Goal: Transaction & Acquisition: Purchase product/service

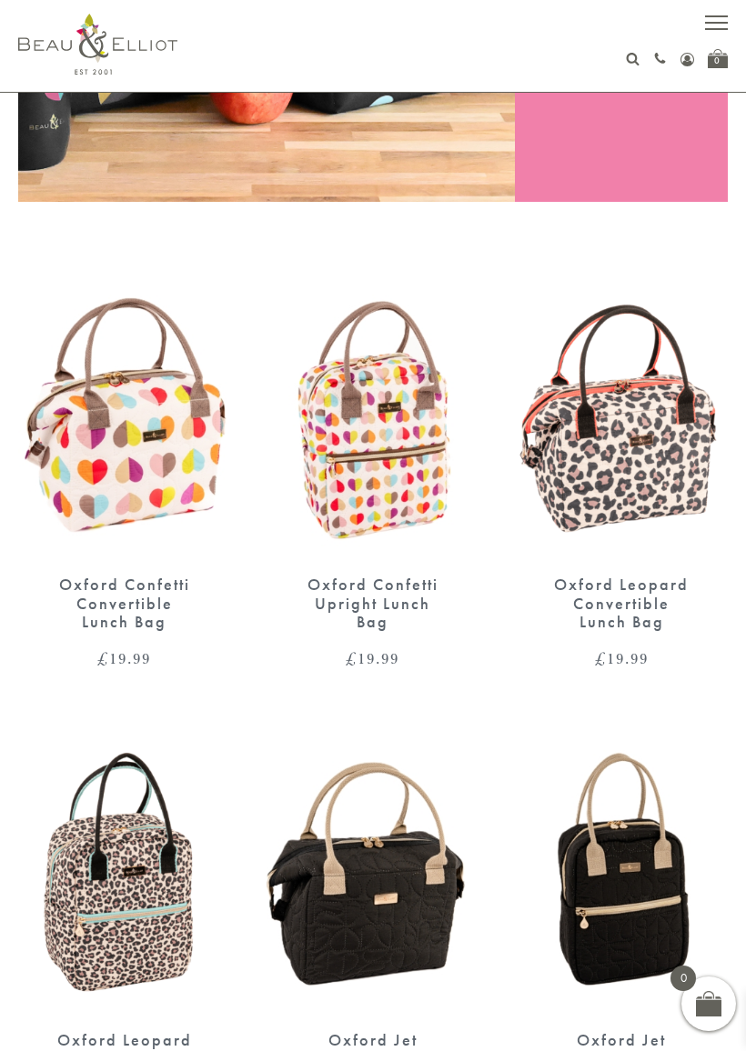
scroll to position [487, 0]
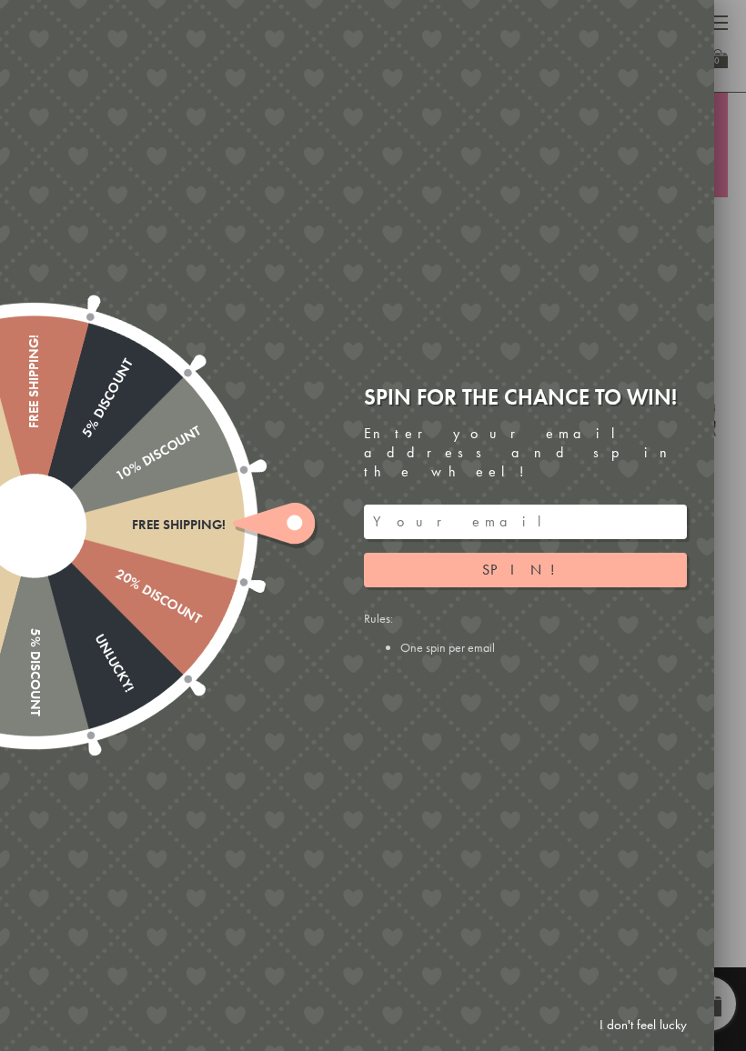
click at [616, 505] on input "email" at bounding box center [525, 522] width 323 height 35
click at [581, 558] on button "Spin!" at bounding box center [525, 570] width 323 height 35
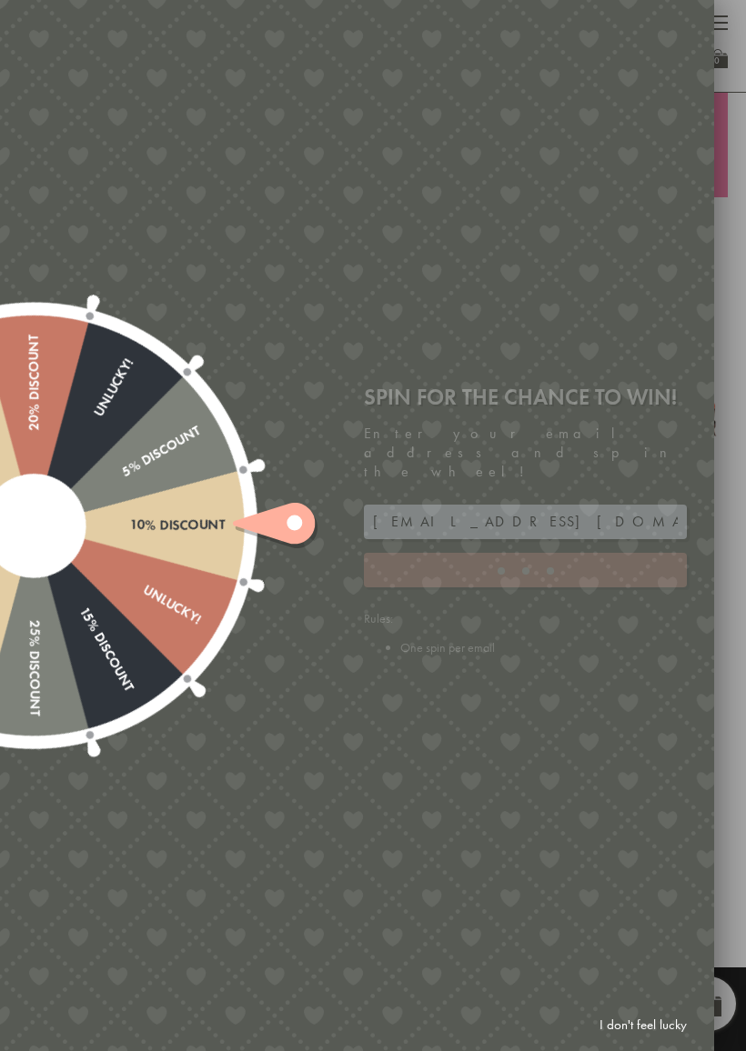
type input "JJHWAXHK"
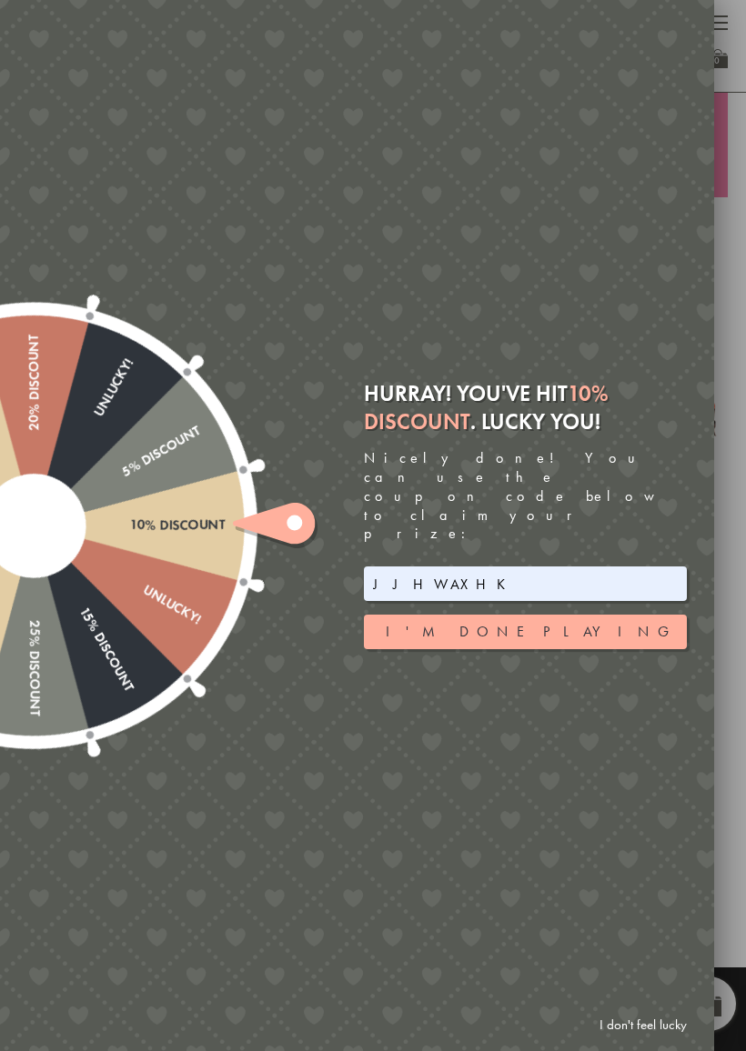
click at [736, 447] on div at bounding box center [373, 525] width 746 height 1051
click at [712, 751] on div "Free shipping! 20% Discount Unlucky! 5% Discount 10% Discount Unlucky! 15% Disc…" at bounding box center [254, 525] width 919 height 1051
click at [548, 615] on button "I'm done playing" at bounding box center [525, 632] width 323 height 35
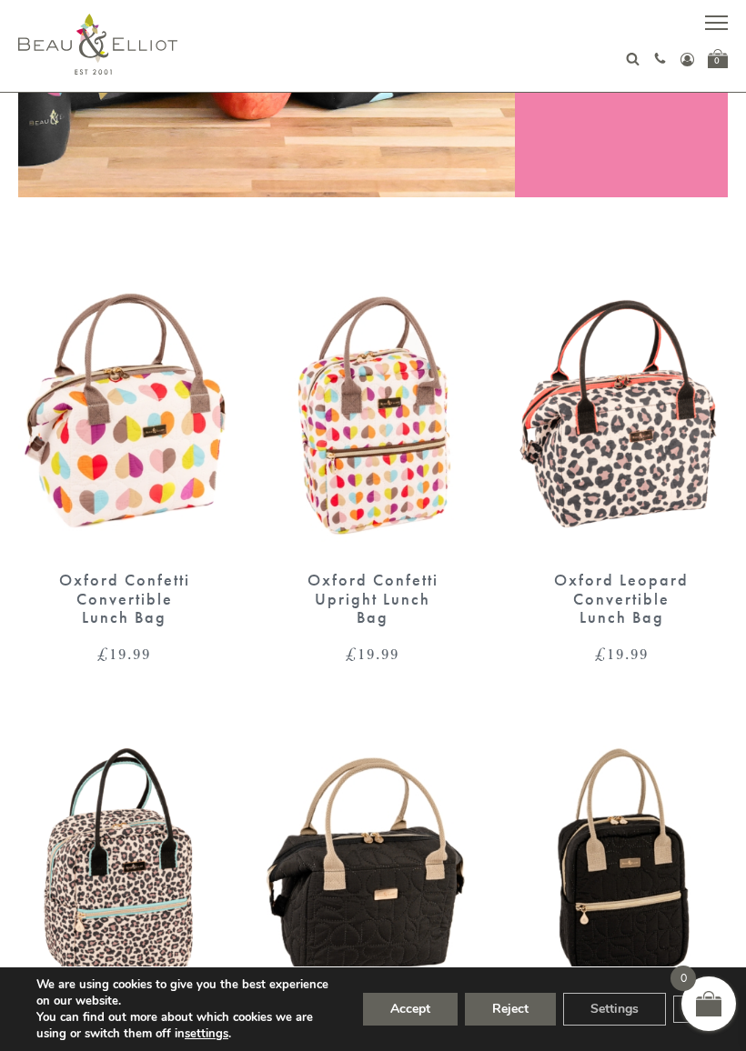
click at [81, 588] on div "Oxford Confetti Convertible Lunch Bag" at bounding box center [124, 599] width 148 height 56
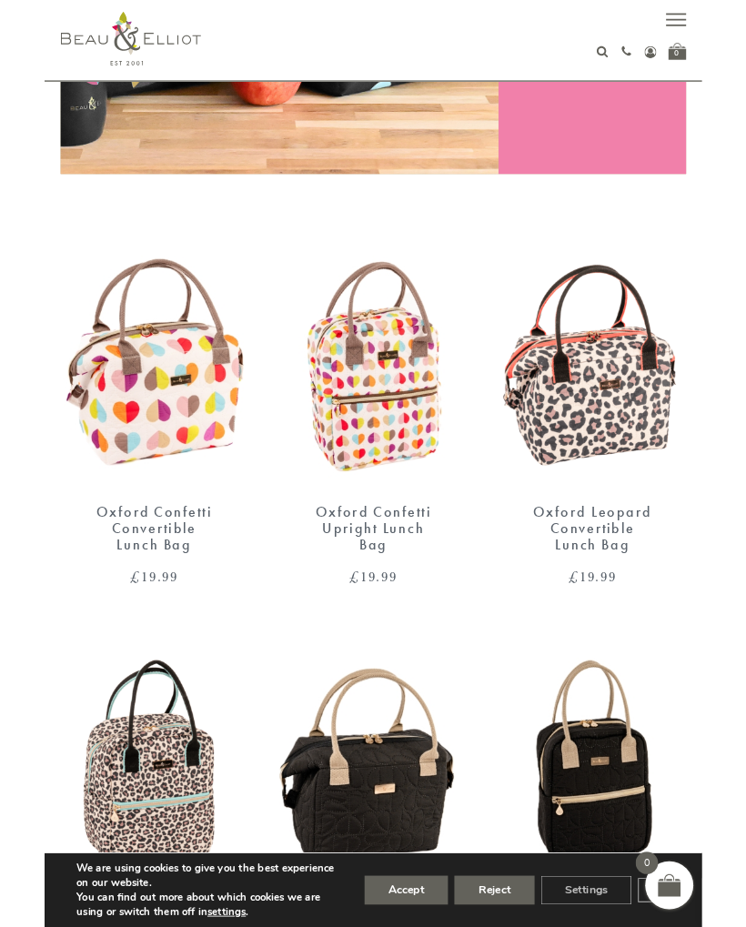
scroll to position [538, 0]
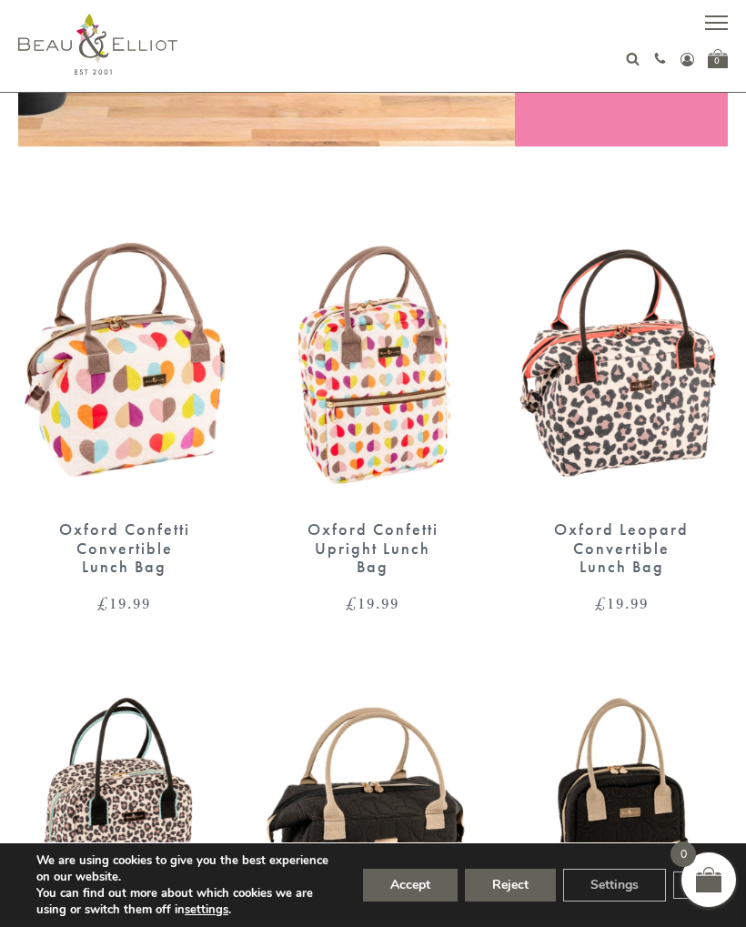
click at [399, 539] on div "Oxford Confetti Upright Lunch Bag" at bounding box center [372, 548] width 148 height 56
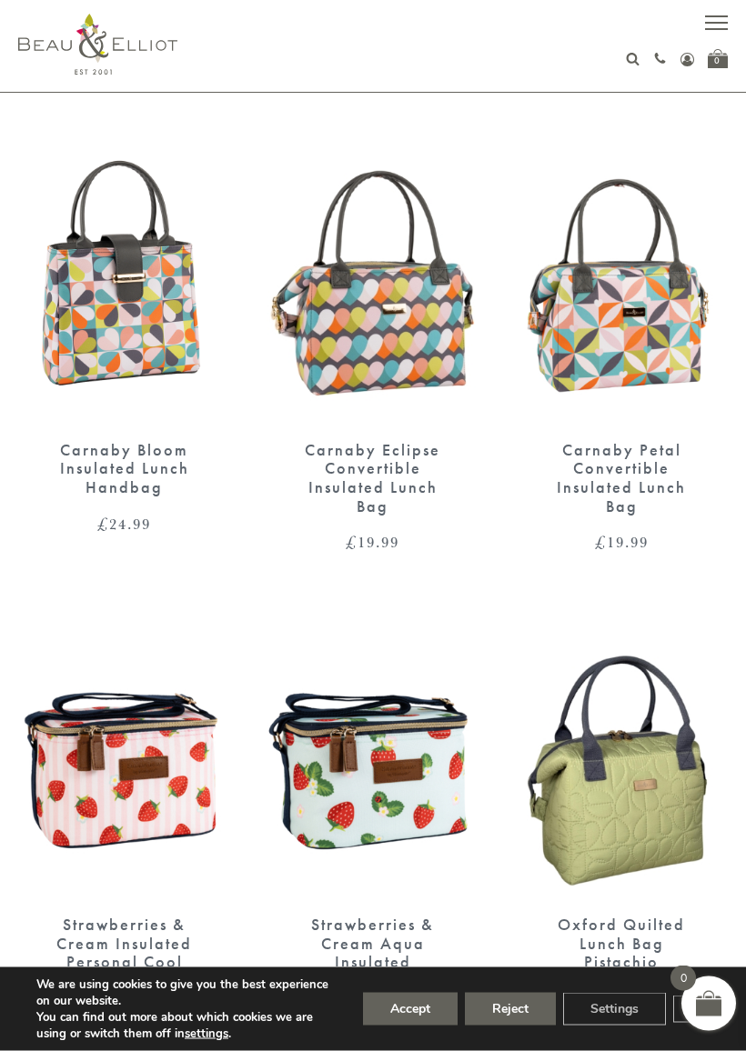
scroll to position [2461, 0]
click at [650, 444] on div "Carnaby Petal Convertible Insulated Lunch Bag" at bounding box center [622, 477] width 148 height 75
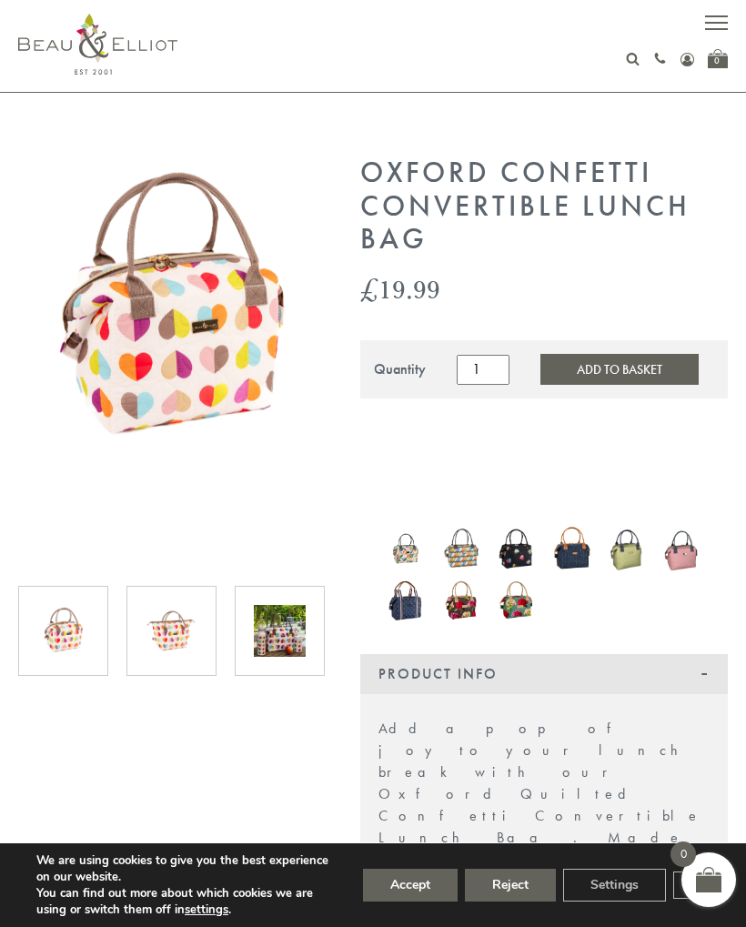
click at [166, 654] on img at bounding box center [172, 631] width 52 height 52
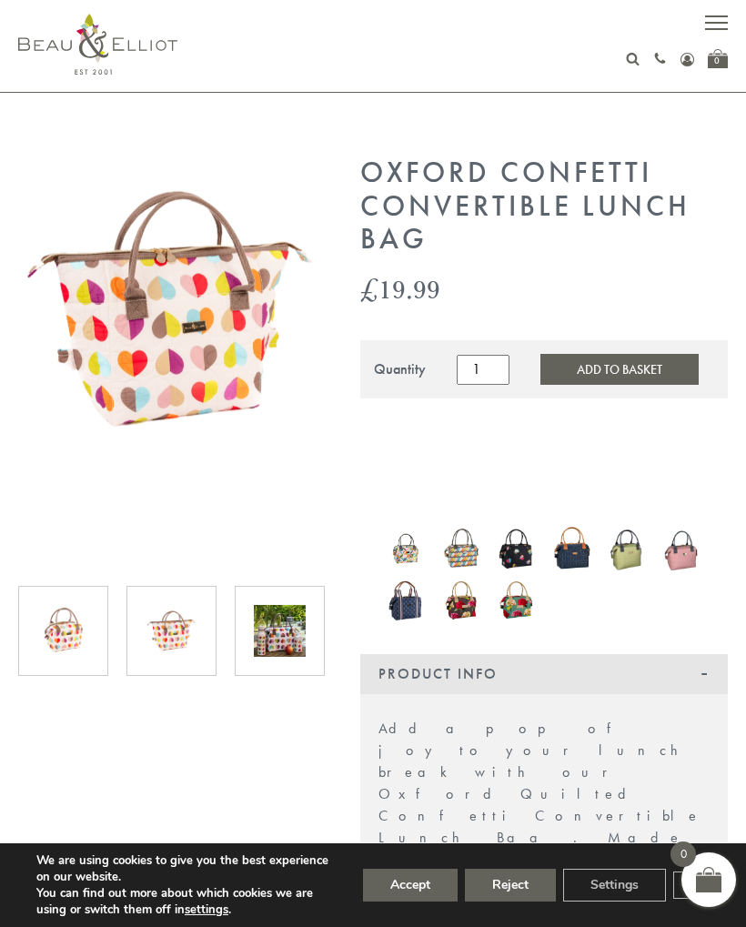
click at [292, 631] on img at bounding box center [280, 631] width 52 height 52
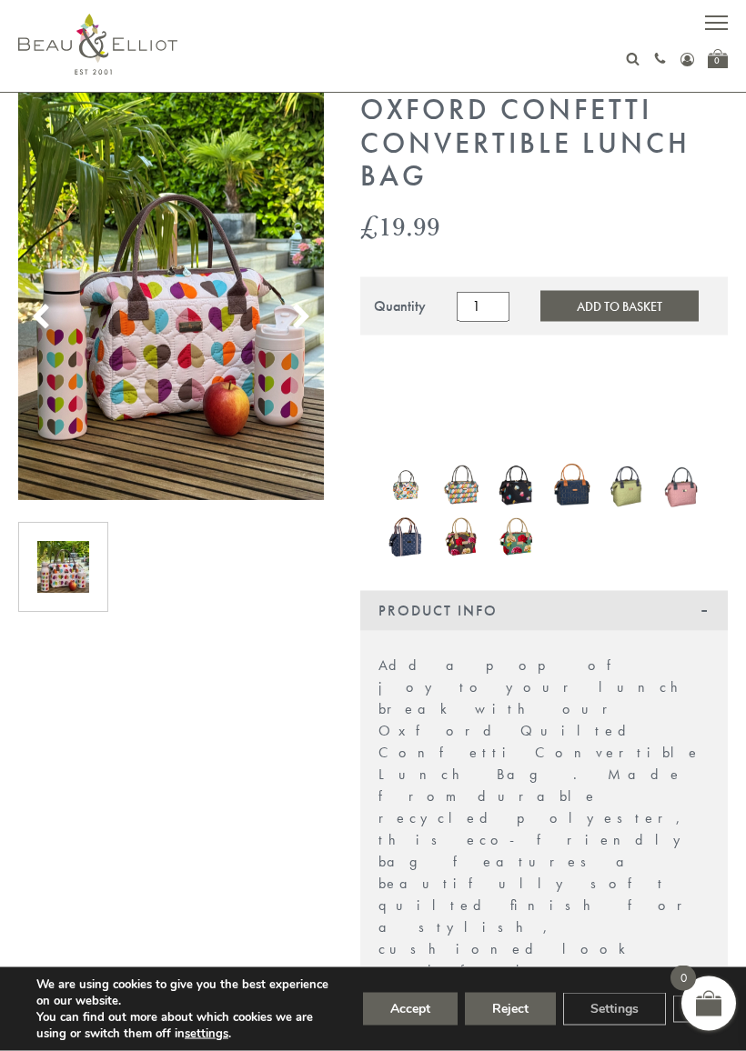
scroll to position [68, 0]
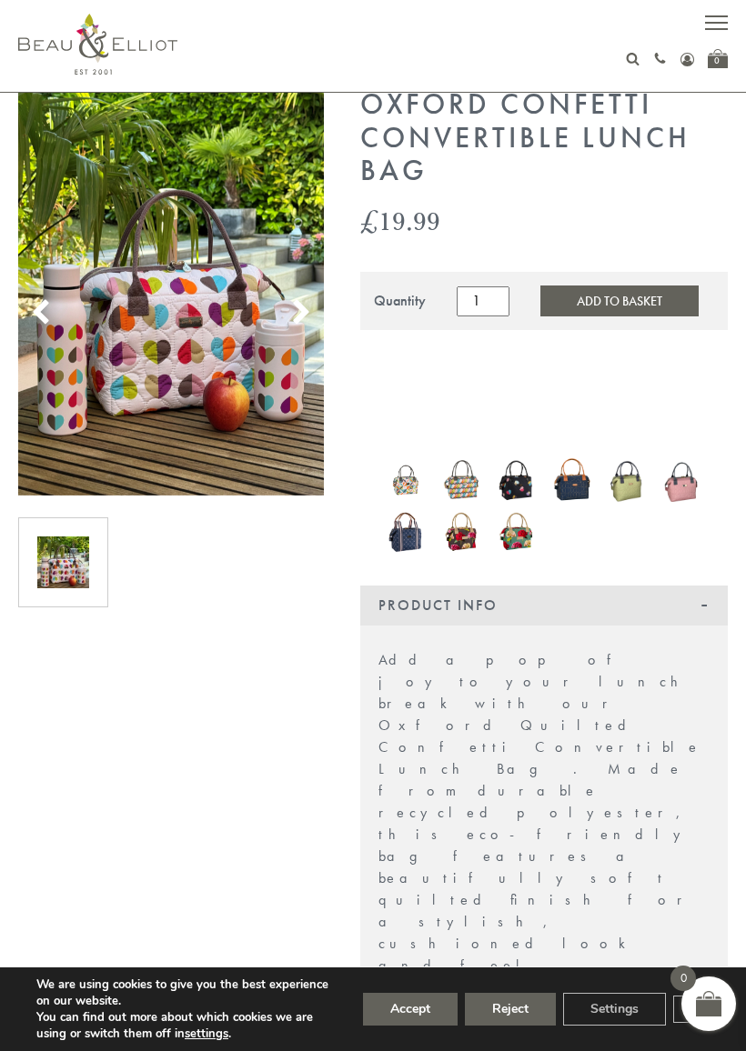
click at [44, 307] on use at bounding box center [40, 311] width 15 height 25
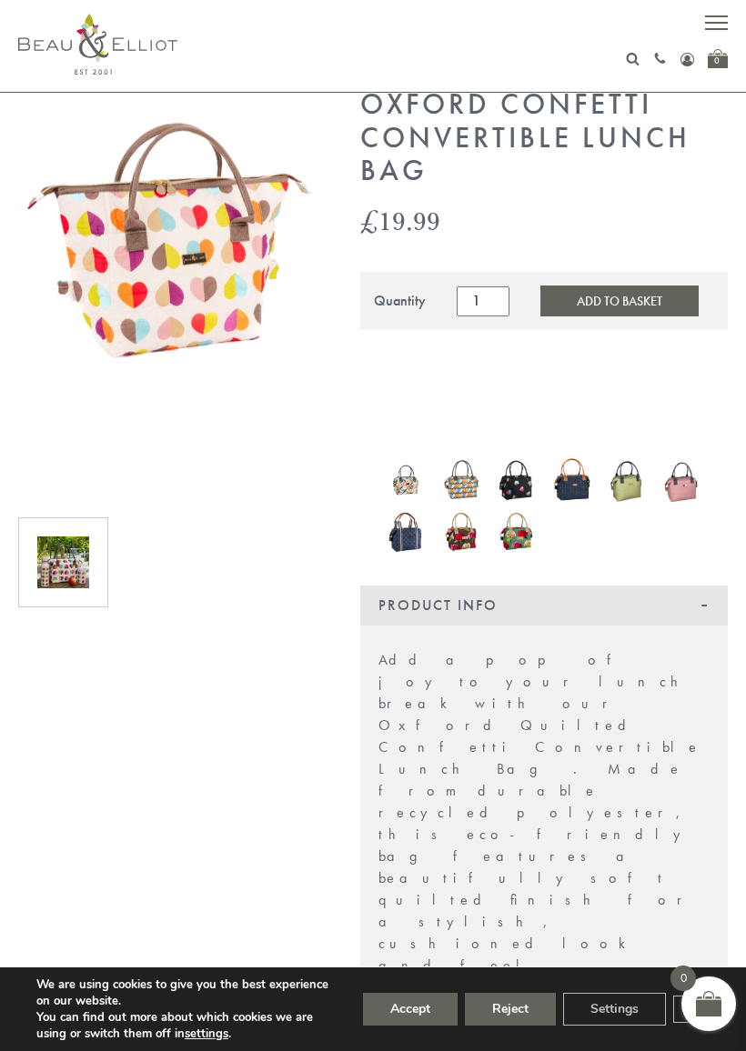
click at [48, 299] on icon at bounding box center [40, 312] width 27 height 27
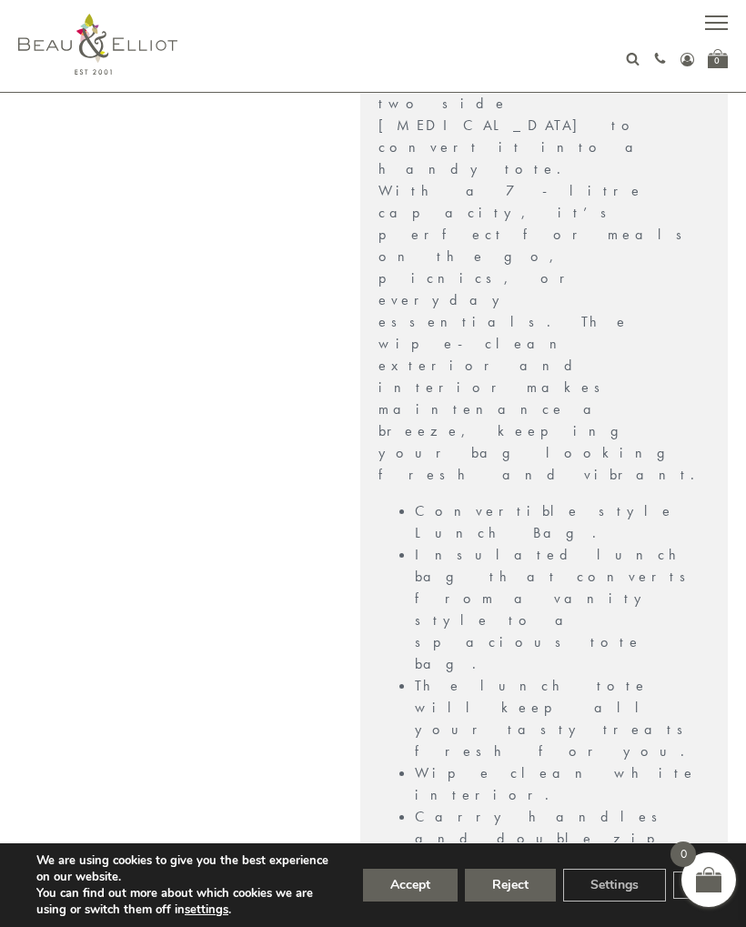
scroll to position [1145, 0]
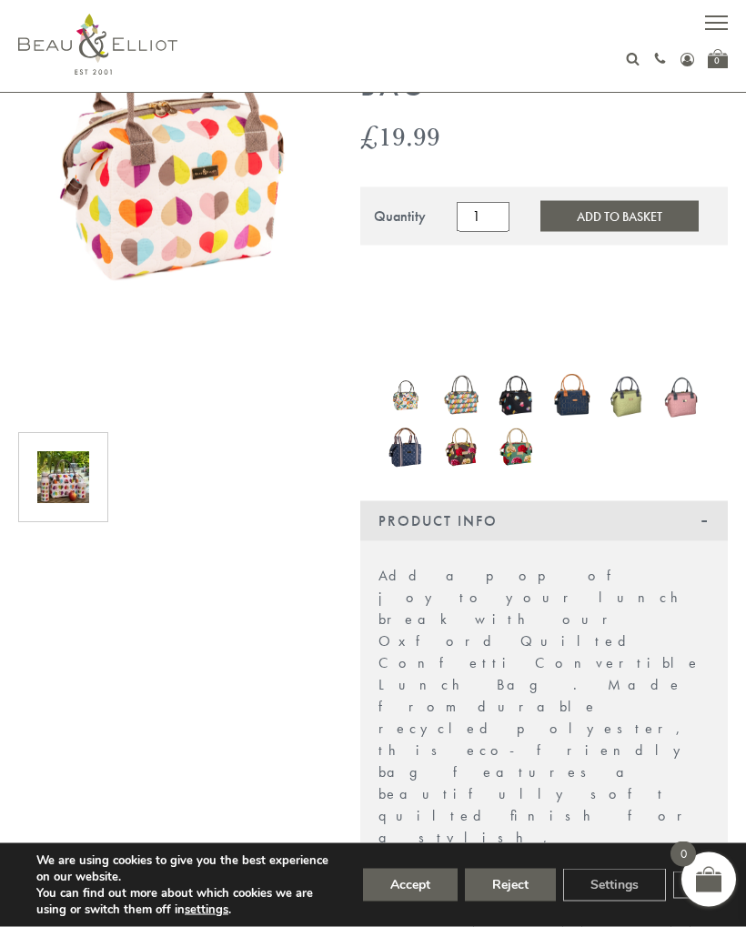
scroll to position [0, 0]
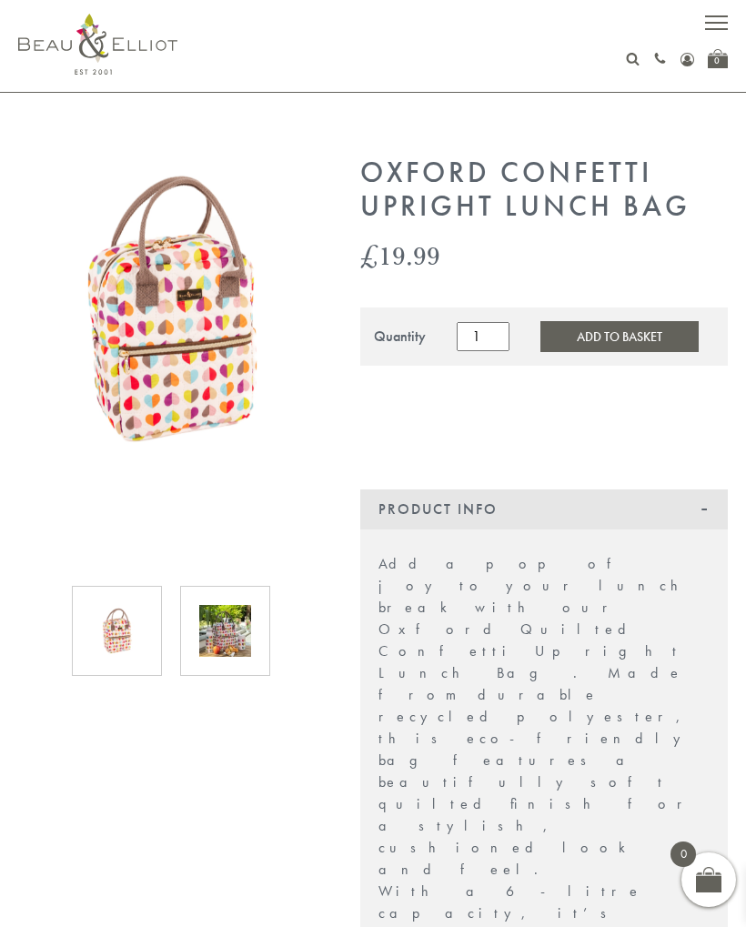
click at [226, 628] on img at bounding box center [225, 631] width 52 height 52
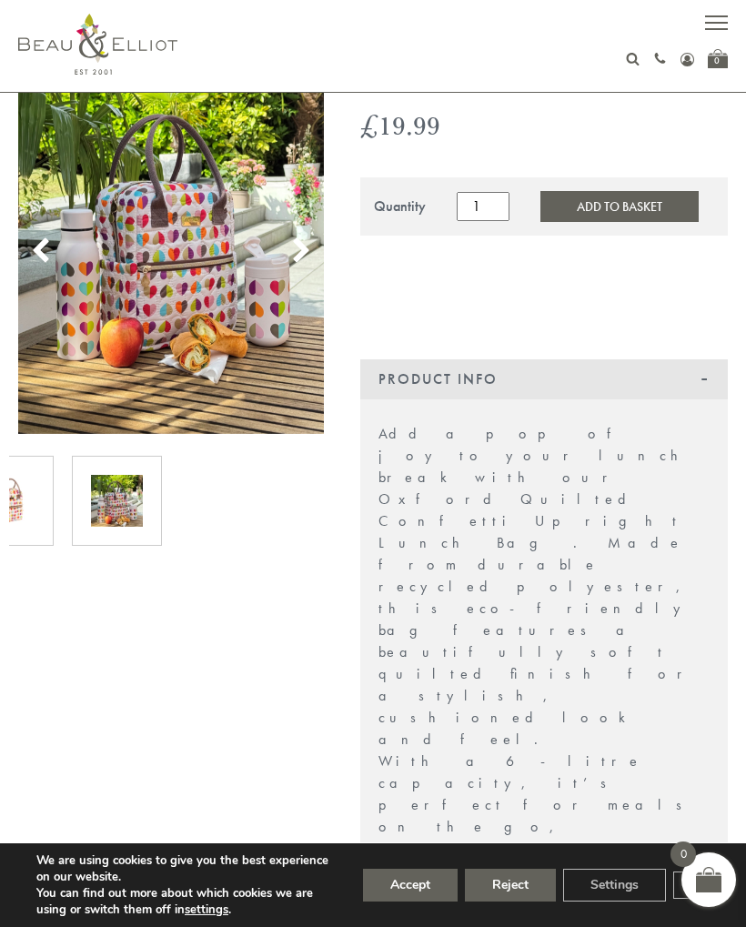
scroll to position [56, 0]
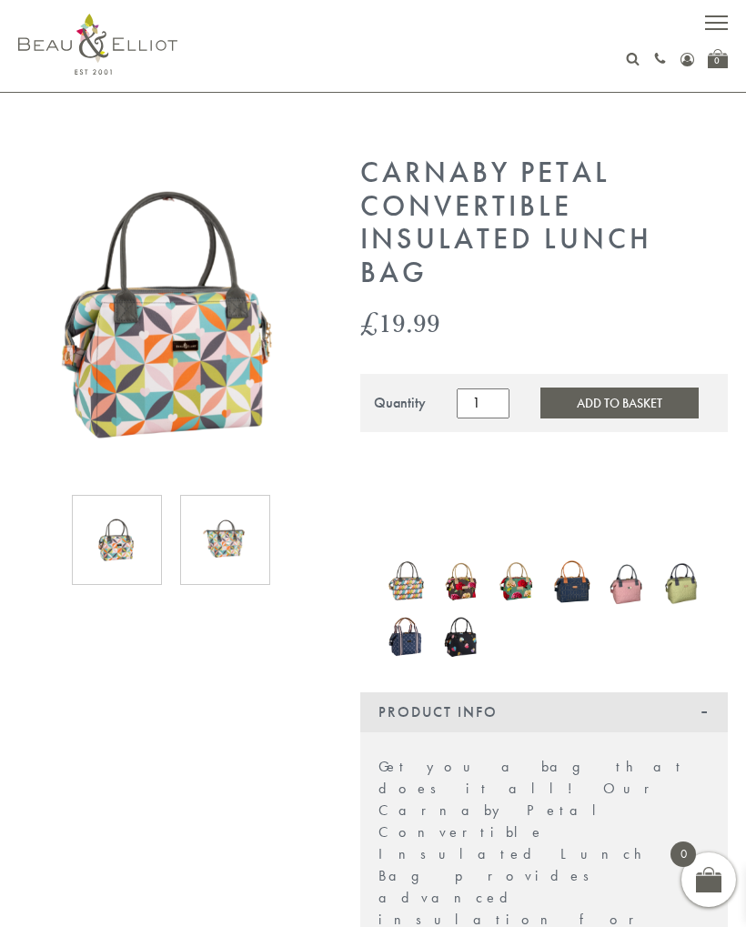
click at [215, 542] on img at bounding box center [225, 540] width 52 height 52
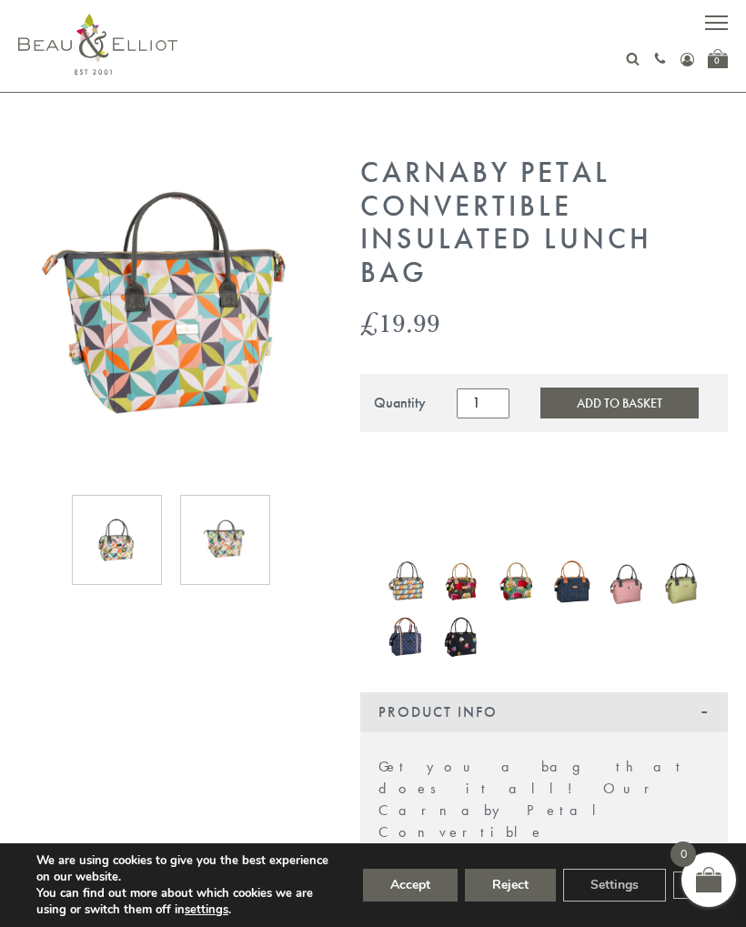
click at [91, 531] on img at bounding box center [117, 540] width 52 height 52
